Goal: Task Accomplishment & Management: Use online tool/utility

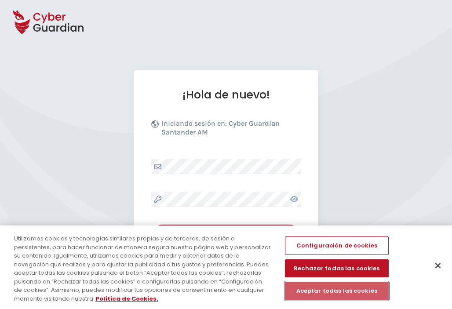
click at [338, 295] on button "Aceptar todas las cookies" at bounding box center [337, 291] width 104 height 18
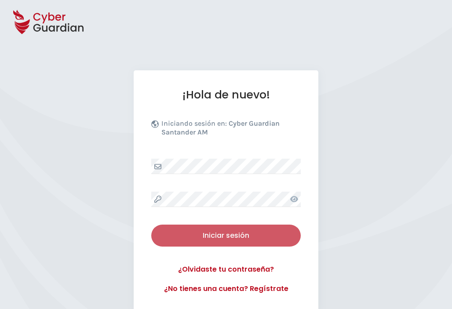
click at [209, 236] on div "Iniciar sesión" at bounding box center [226, 235] width 136 height 11
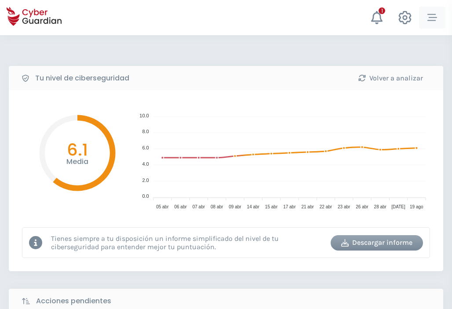
click at [427, 27] on button "button" at bounding box center [432, 18] width 26 height 22
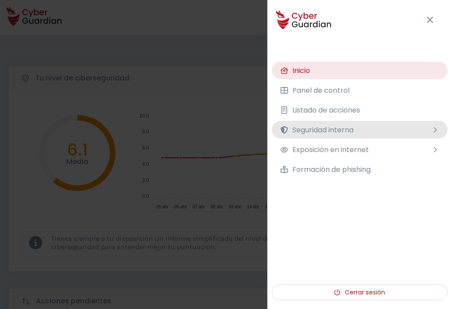
click at [345, 135] on button "Seguridad interna" at bounding box center [360, 130] width 176 height 18
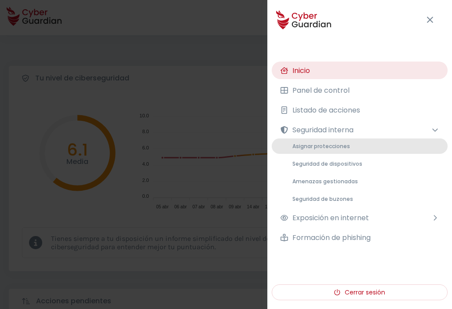
click at [331, 146] on span "Asignar protecciones" at bounding box center [321, 145] width 58 height 7
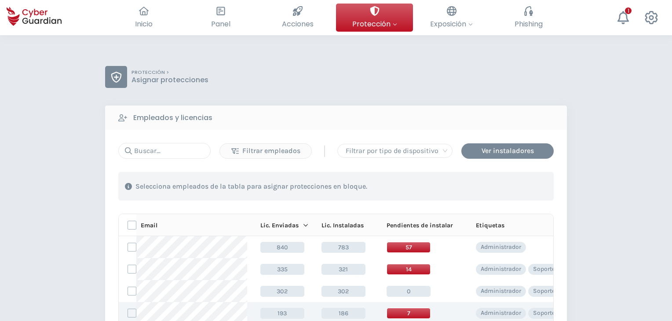
click at [419, 309] on span "7" at bounding box center [408, 313] width 44 height 11
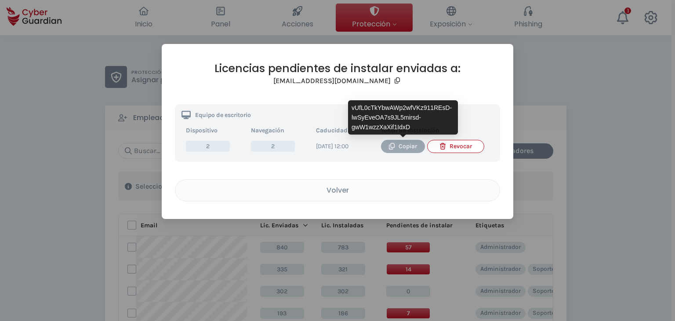
click at [386, 147] on button "Copiar" at bounding box center [403, 146] width 44 height 13
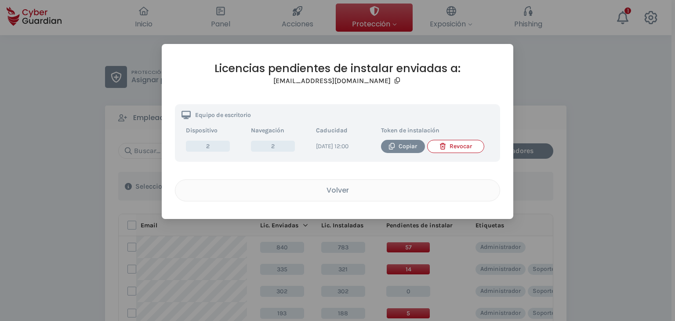
click at [450, 69] on h2 "Licencias pendientes de instalar enviadas a:" at bounding box center [337, 69] width 325 height 14
click at [104, 203] on div "Licencias pendientes de instalar enviadas a: [EMAIL_ADDRESS][DOMAIN_NAME] Equip…" at bounding box center [337, 160] width 675 height 321
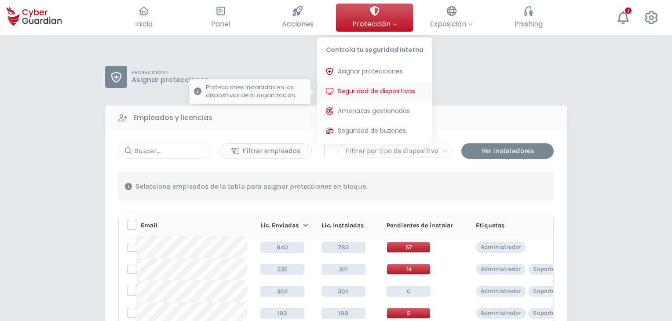
click at [367, 90] on span "Seguridad de dispositivos" at bounding box center [376, 91] width 77 height 9
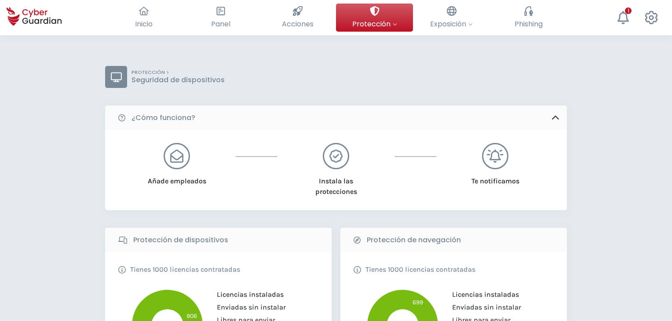
scroll to position [281, 0]
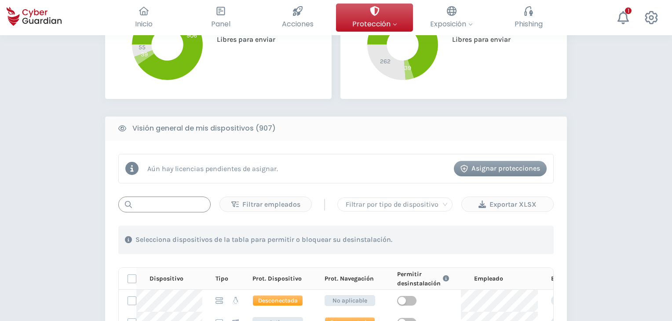
click at [183, 210] on input "text" at bounding box center [164, 205] width 92 height 16
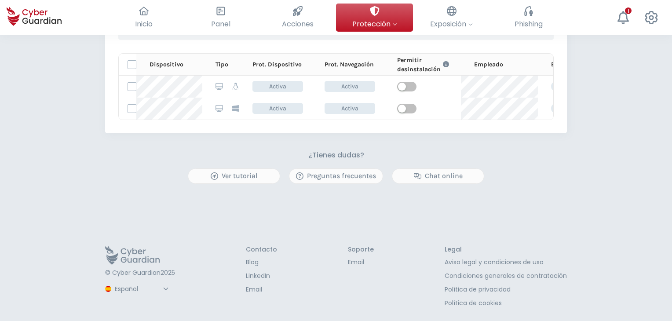
type input "055"
